Goal: Use online tool/utility: Utilize a website feature to perform a specific function

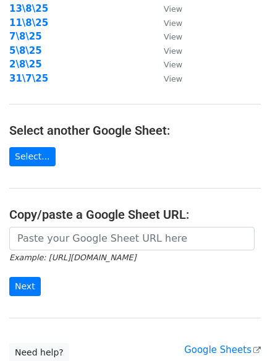
scroll to position [215, 0]
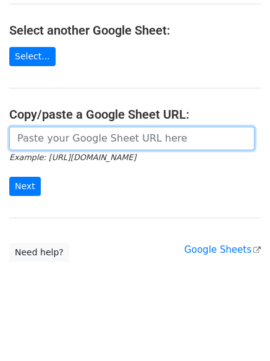
drag, startPoint x: 92, startPoint y: 138, endPoint x: 75, endPoint y: 147, distance: 19.1
click at [92, 138] on input "url" at bounding box center [131, 138] width 245 height 23
paste input "https://docs.google.com/spreadsheets/d/1lyItRB9Y_TGUDw5uHb814eIMW2EV0fdwnKEArln…"
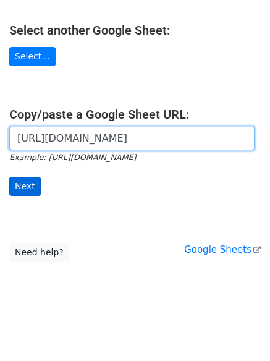
scroll to position [0, 265]
type input "https://docs.google.com/spreadsheets/d/1lyItRB9Y_TGUDw5uHb814eIMW2EV0fdwnKEArln…"
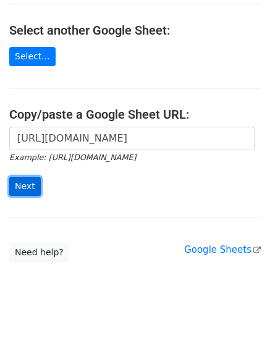
click at [33, 177] on input "Next" at bounding box center [25, 186] width 32 height 19
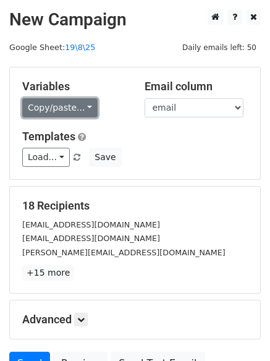
click at [27, 104] on link "Copy/paste..." at bounding box center [59, 107] width 75 height 19
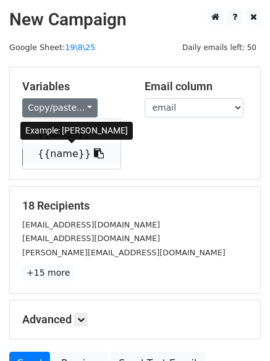
click at [50, 152] on link "{{name}}" at bounding box center [72, 154] width 98 height 20
